Goal: Find specific page/section: Find specific page/section

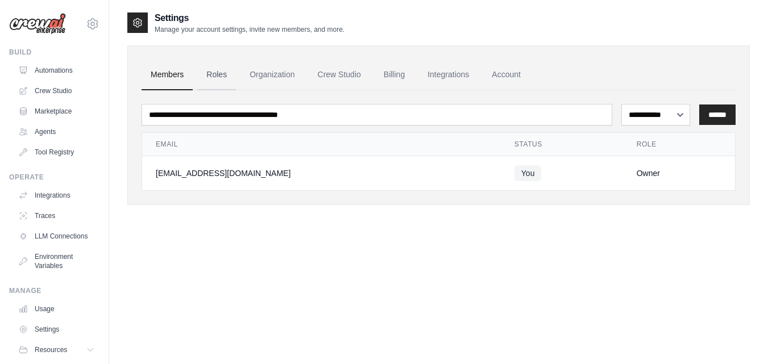
click at [216, 74] on link "Roles" at bounding box center [216, 75] width 39 height 31
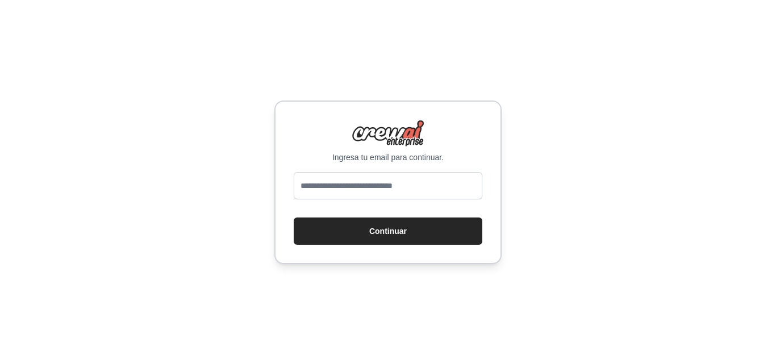
click at [503, 37] on div "Ingresa tu email para continuar. Continuar" at bounding box center [388, 182] width 776 height 364
click at [419, 189] on input "email" at bounding box center [388, 185] width 189 height 27
click at [583, 128] on div "Ingresa tu email para continuar. Continuar" at bounding box center [388, 182] width 776 height 364
click at [546, 84] on div "Ingresa tu email para continuar. Continuar" at bounding box center [388, 182] width 776 height 364
